Goal: Task Accomplishment & Management: Use online tool/utility

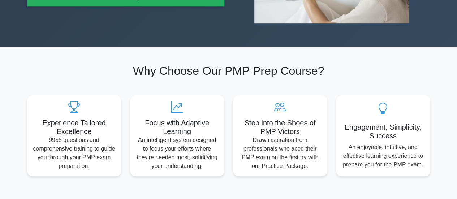
scroll to position [36, 0]
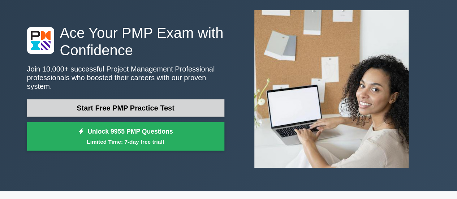
click at [122, 100] on link "Start Free PMP Practice Test" at bounding box center [125, 107] width 197 height 17
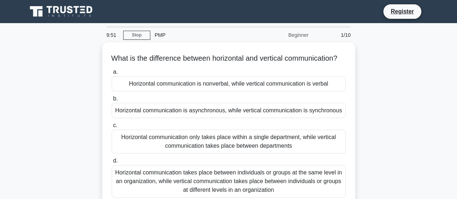
scroll to position [36, 0]
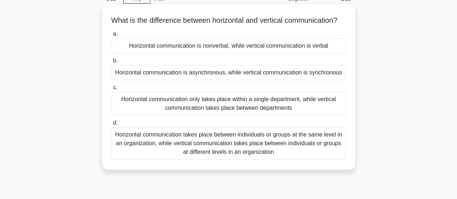
click at [136, 151] on div "Horizontal communication takes place between individuals or groups at the same …" at bounding box center [229, 143] width 234 height 32
click at [112, 125] on input "d. Horizontal communication takes place between individuals or groups at the sa…" at bounding box center [112, 123] width 0 height 5
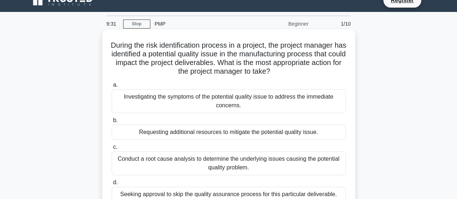
scroll to position [0, 0]
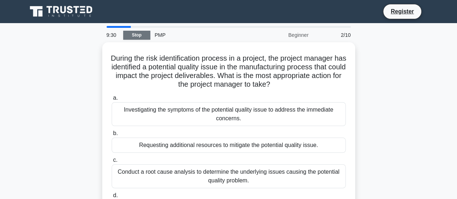
click at [137, 35] on link "Stop" at bounding box center [136, 35] width 27 height 9
